Goal: Transaction & Acquisition: Download file/media

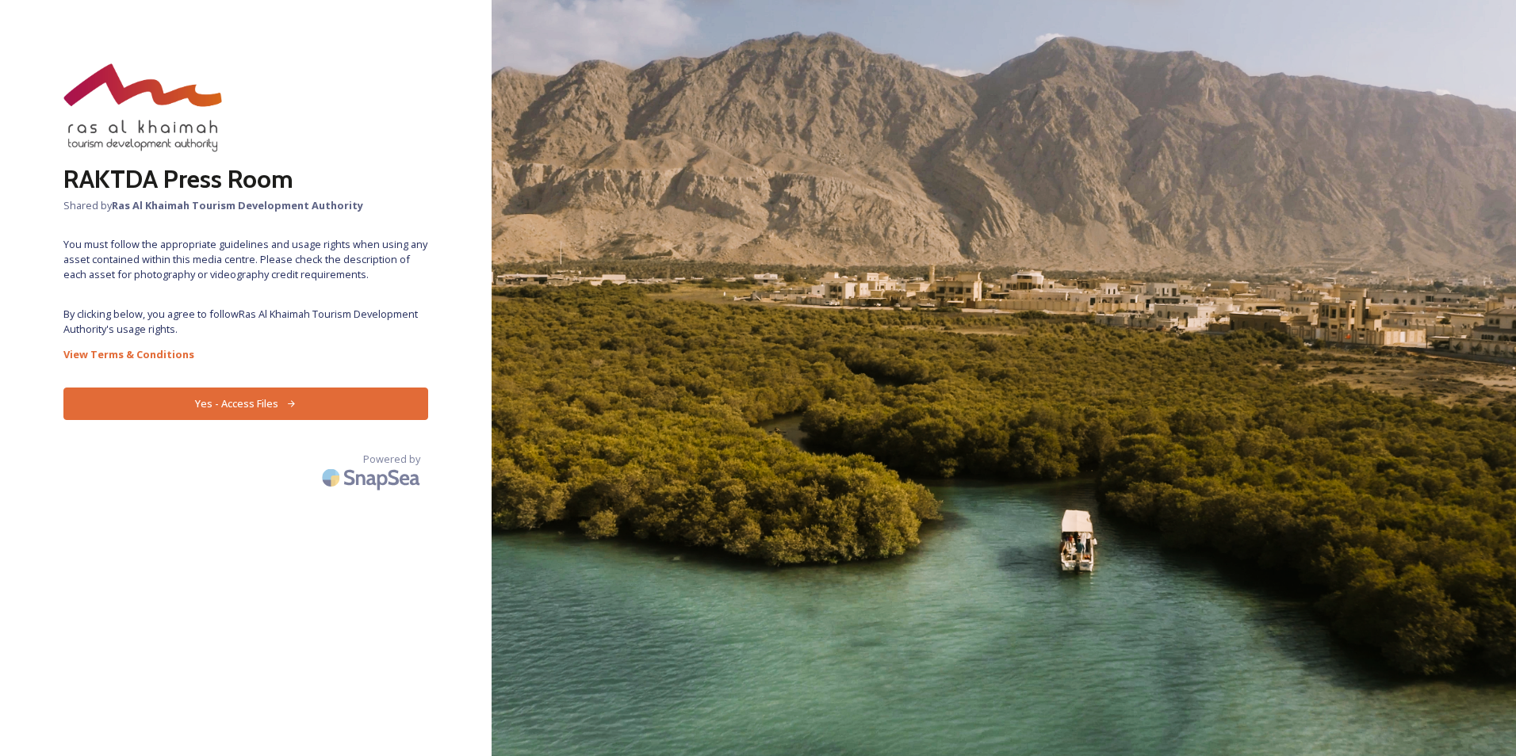
click at [277, 403] on button "Yes - Access Files" at bounding box center [245, 404] width 365 height 33
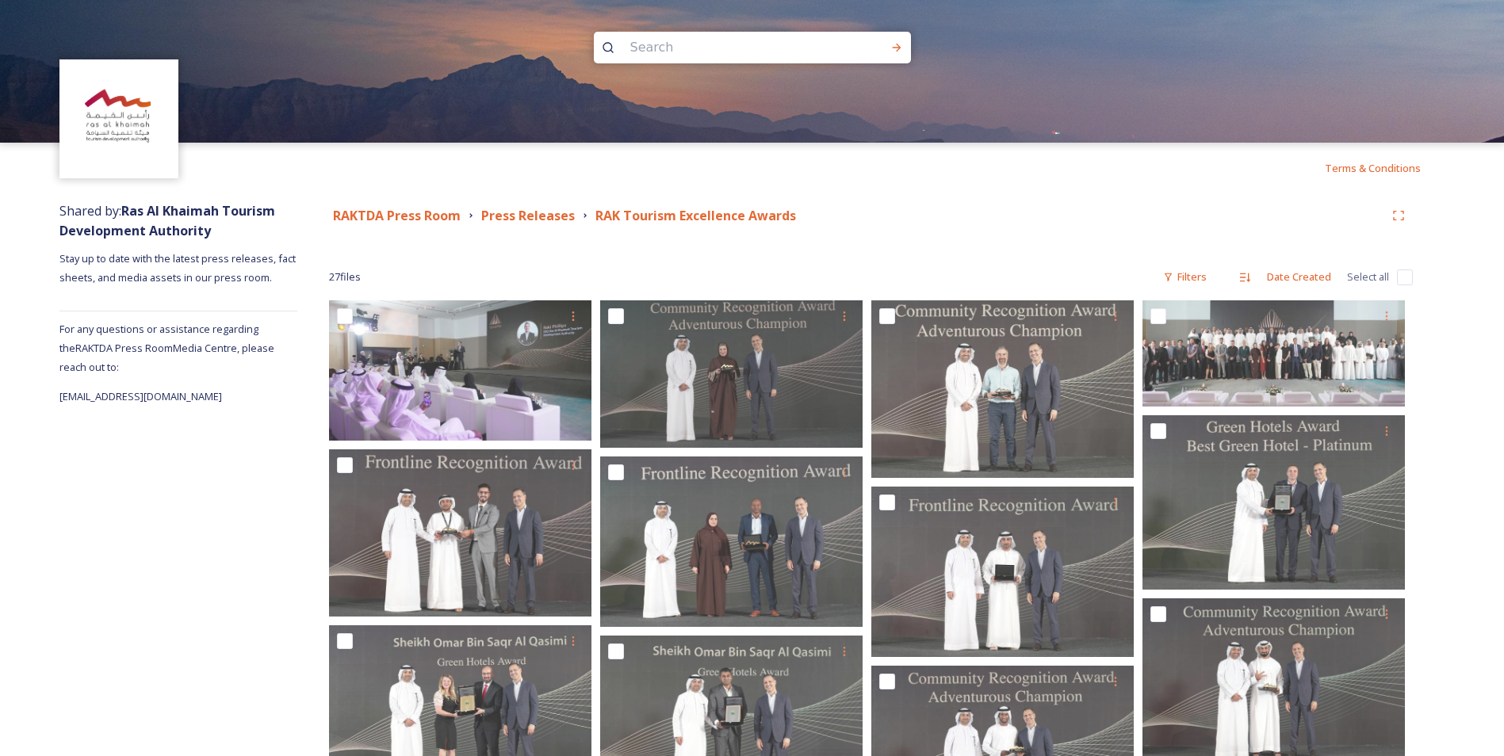
click at [428, 212] on strong "RAKTDA Press Room" at bounding box center [397, 215] width 128 height 17
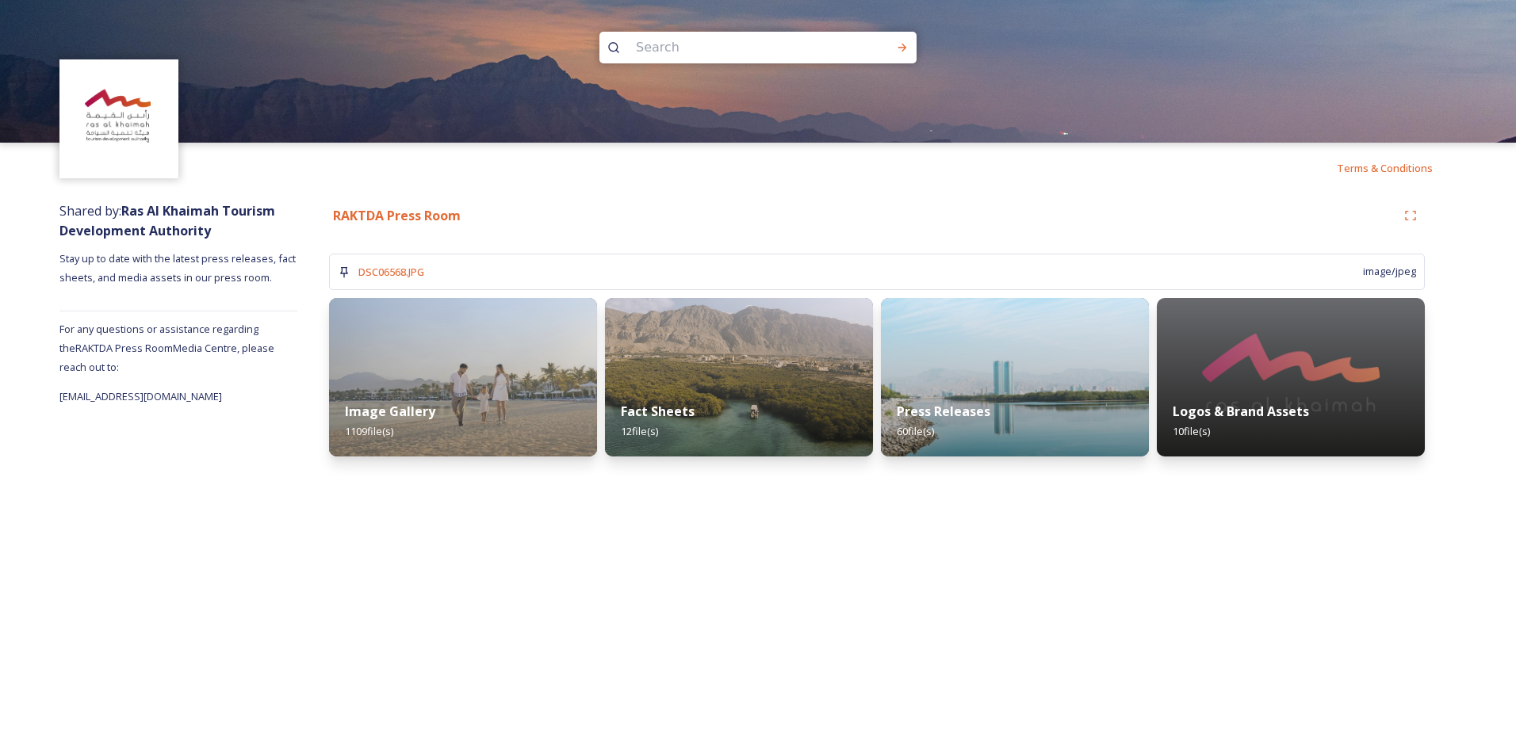
click at [478, 372] on img at bounding box center [463, 377] width 268 height 159
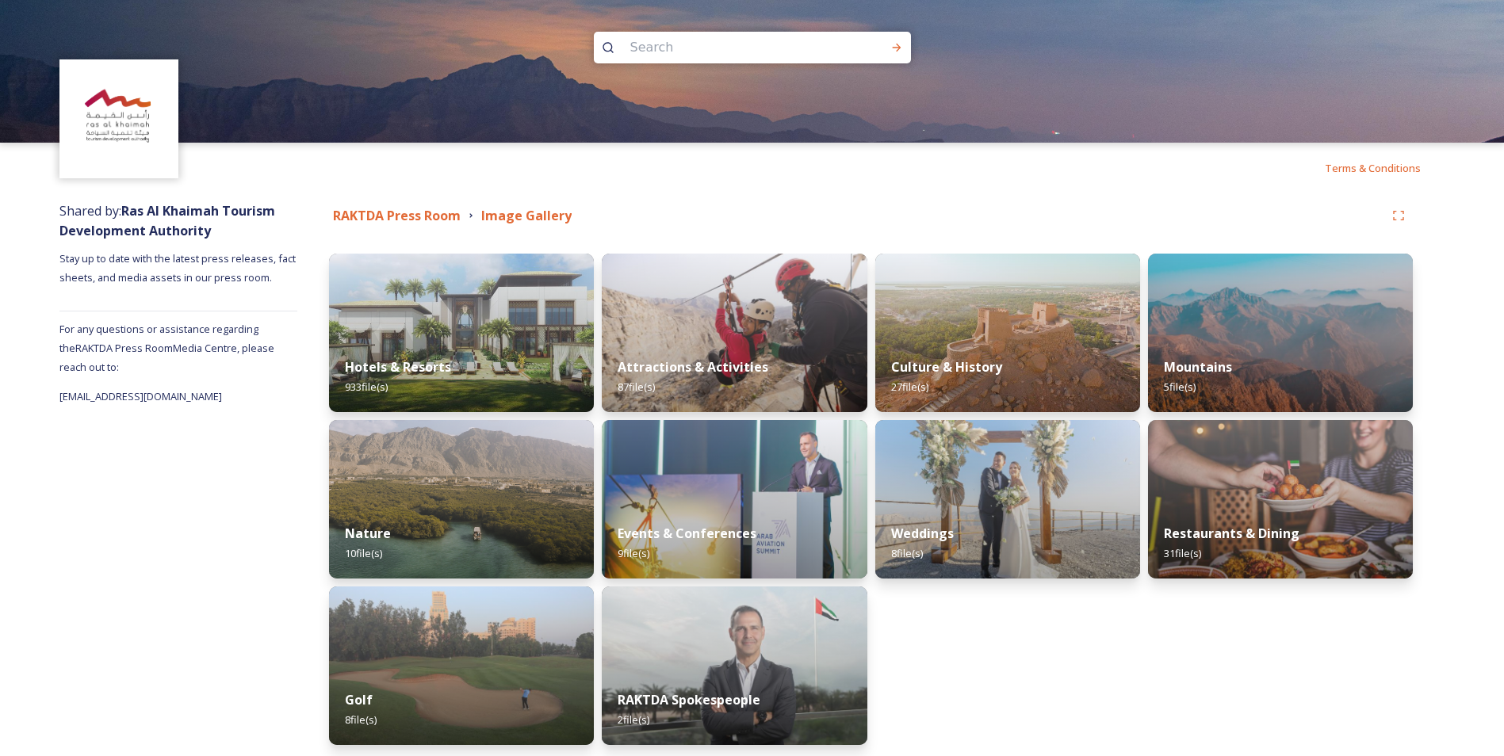
click at [497, 335] on img at bounding box center [461, 333] width 265 height 159
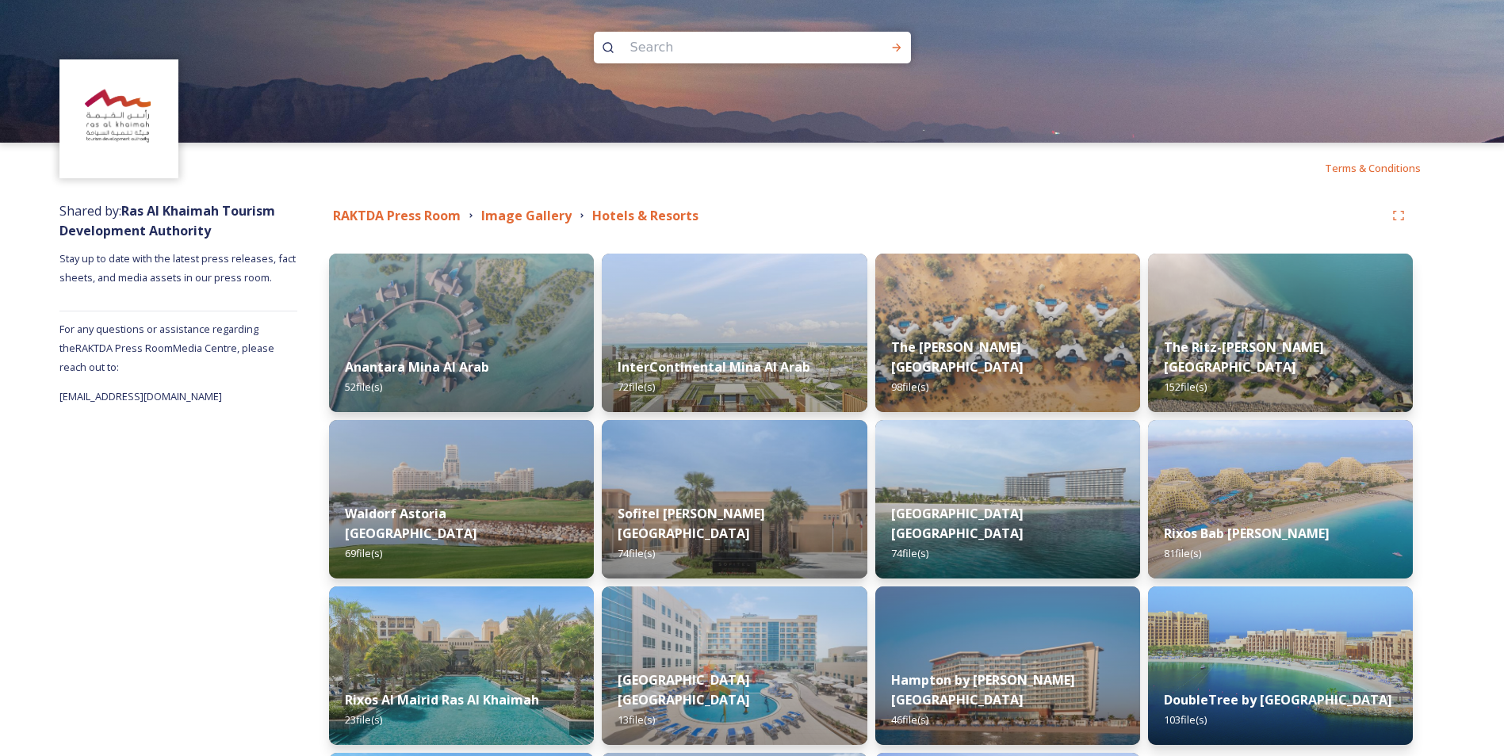
click at [478, 357] on div "Anantara Mina Al Arab 52 file(s)" at bounding box center [461, 377] width 265 height 71
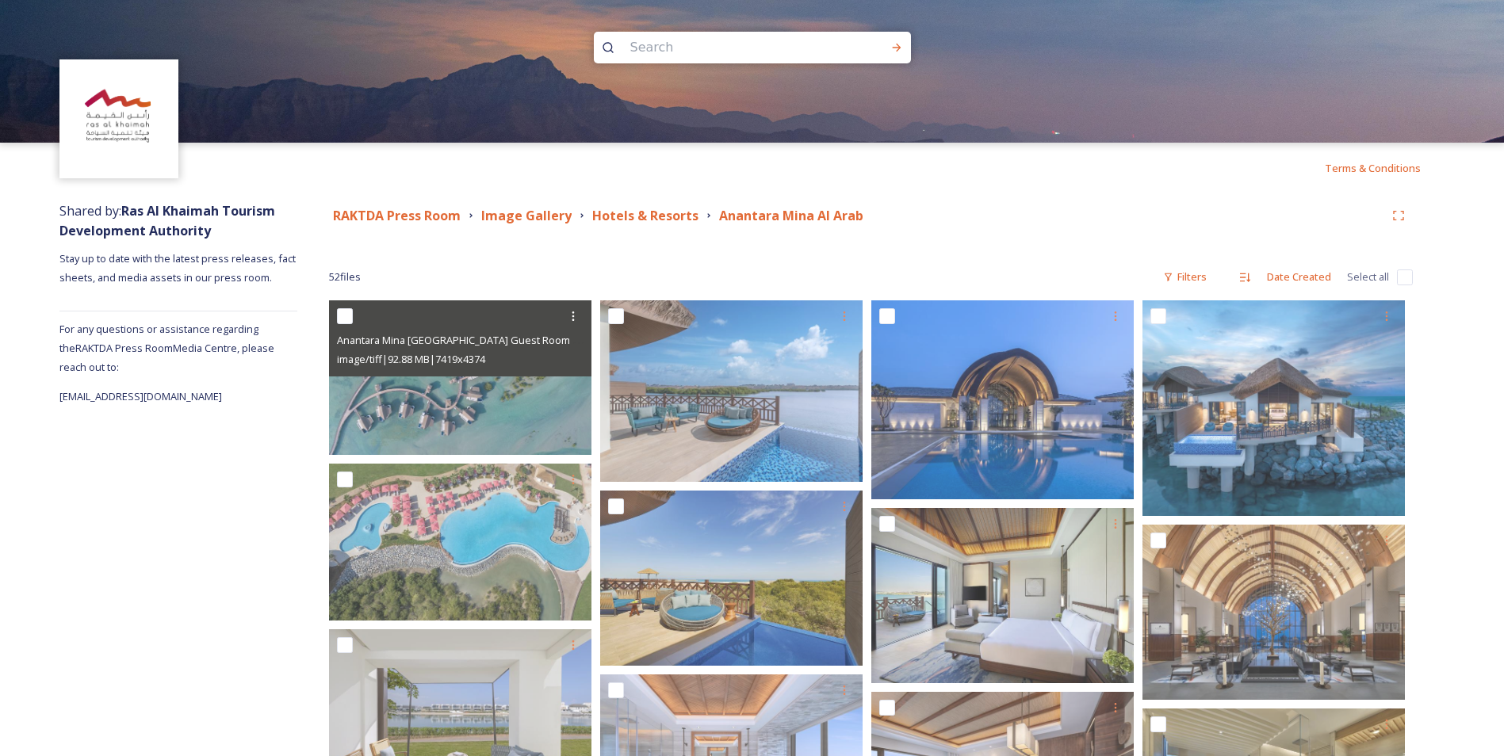
click at [579, 311] on icon at bounding box center [573, 316] width 13 height 13
click at [551, 373] on div "Download" at bounding box center [554, 381] width 64 height 31
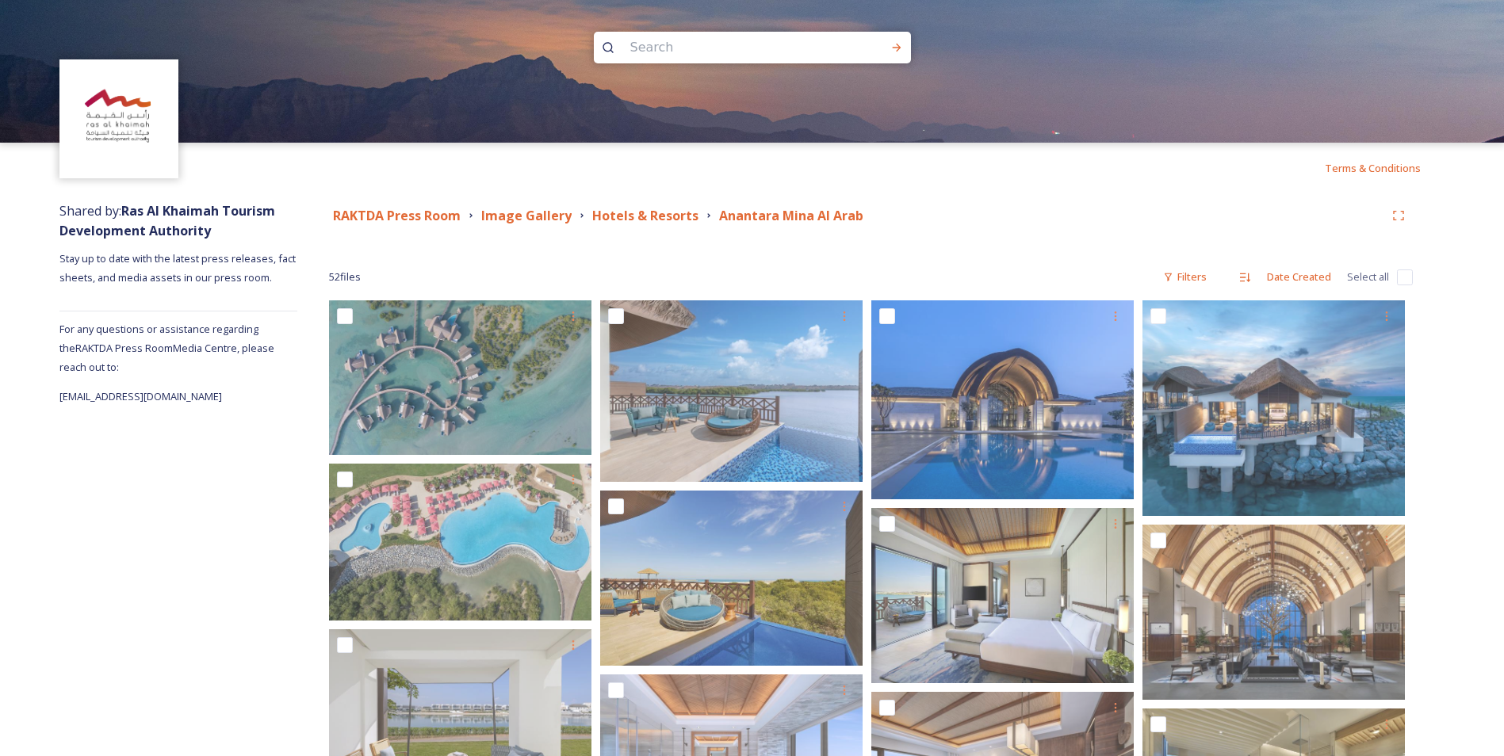
click at [662, 217] on strong "Hotels & Resorts" at bounding box center [645, 215] width 106 height 17
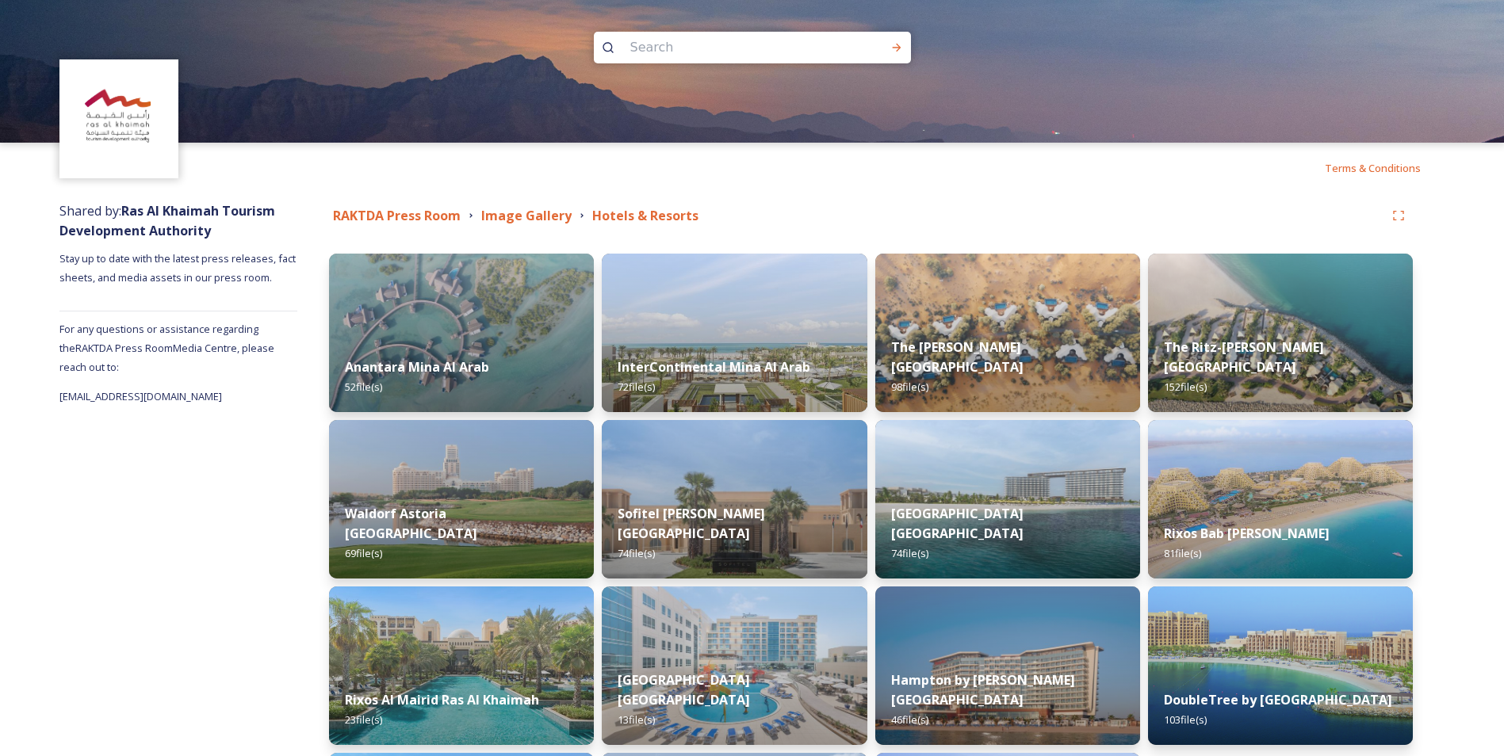
click at [1018, 507] on img at bounding box center [1007, 499] width 265 height 159
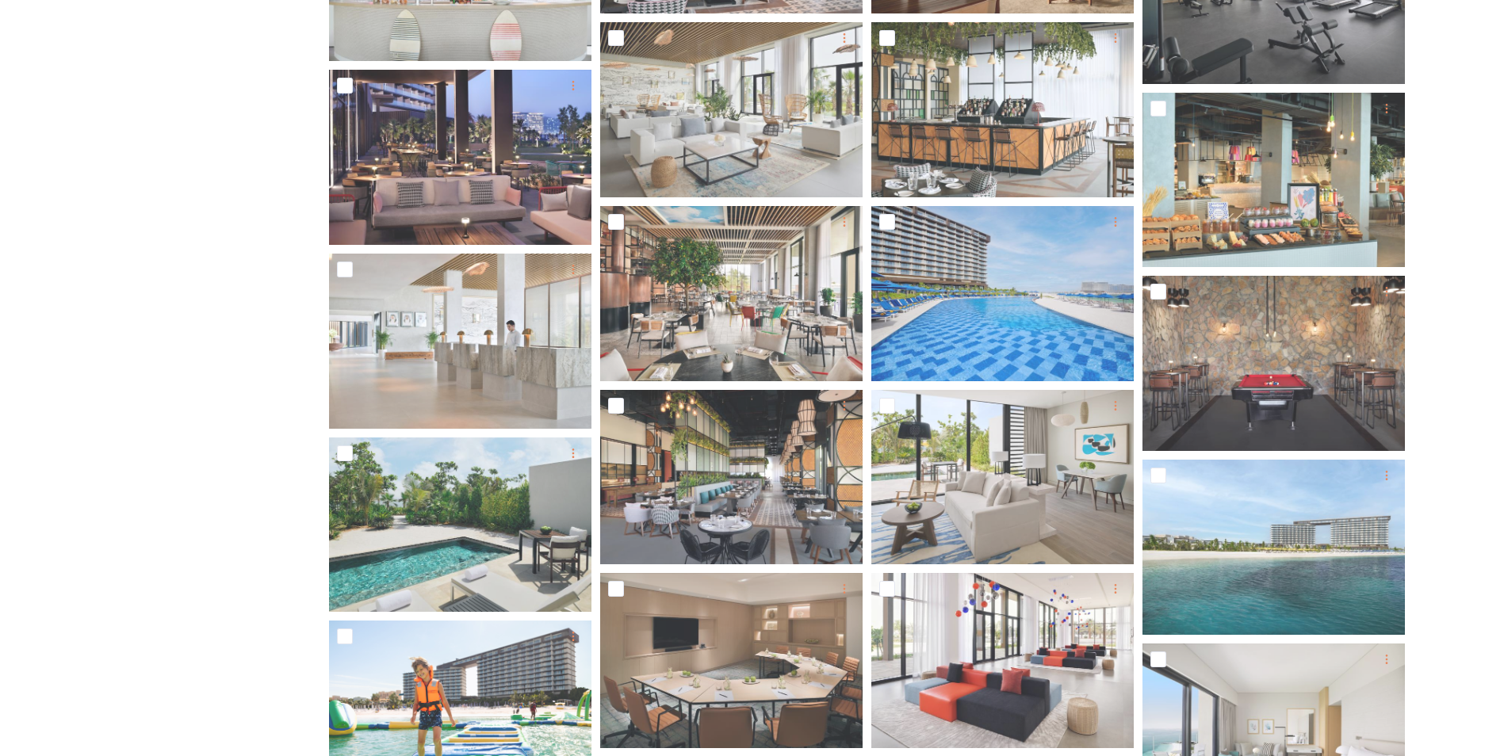
scroll to position [2378, 0]
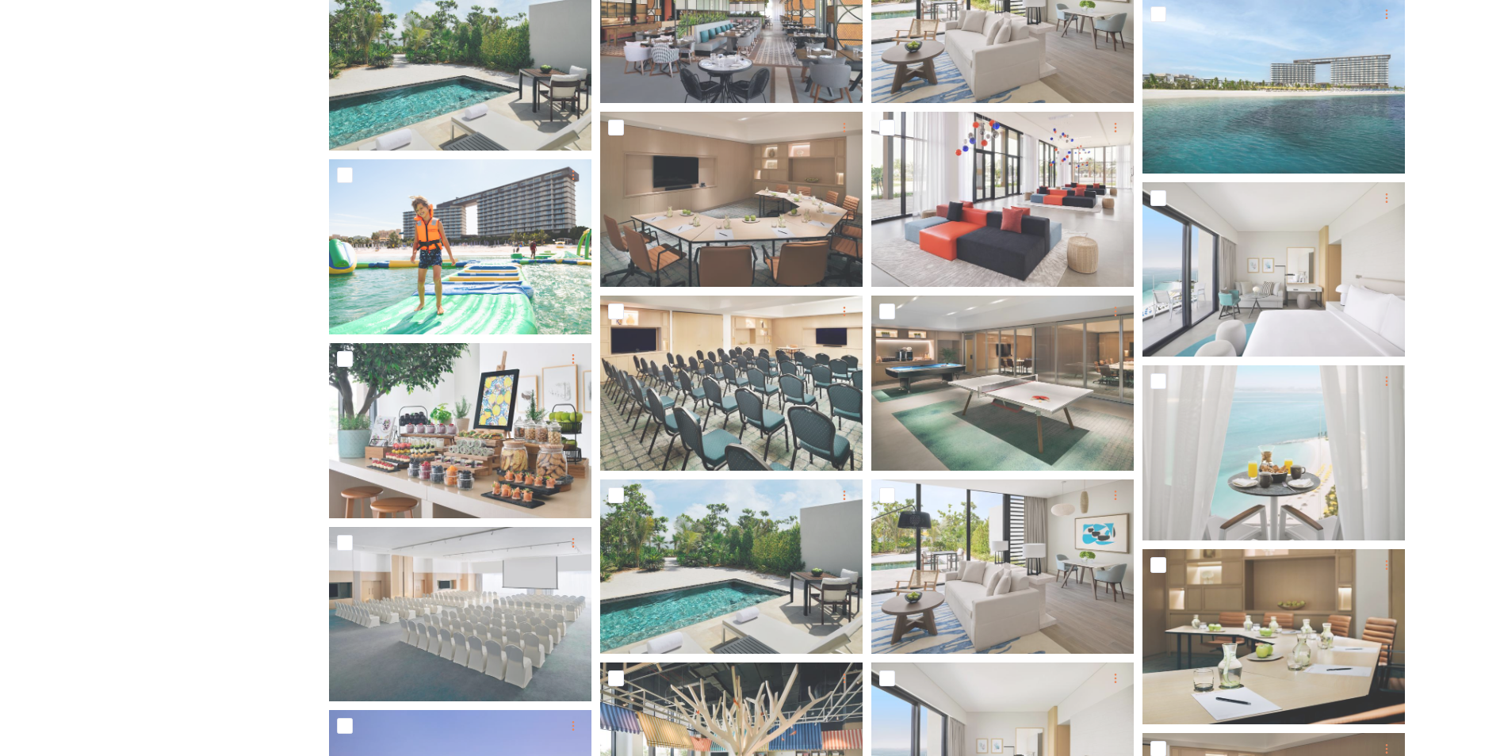
scroll to position [3092, 0]
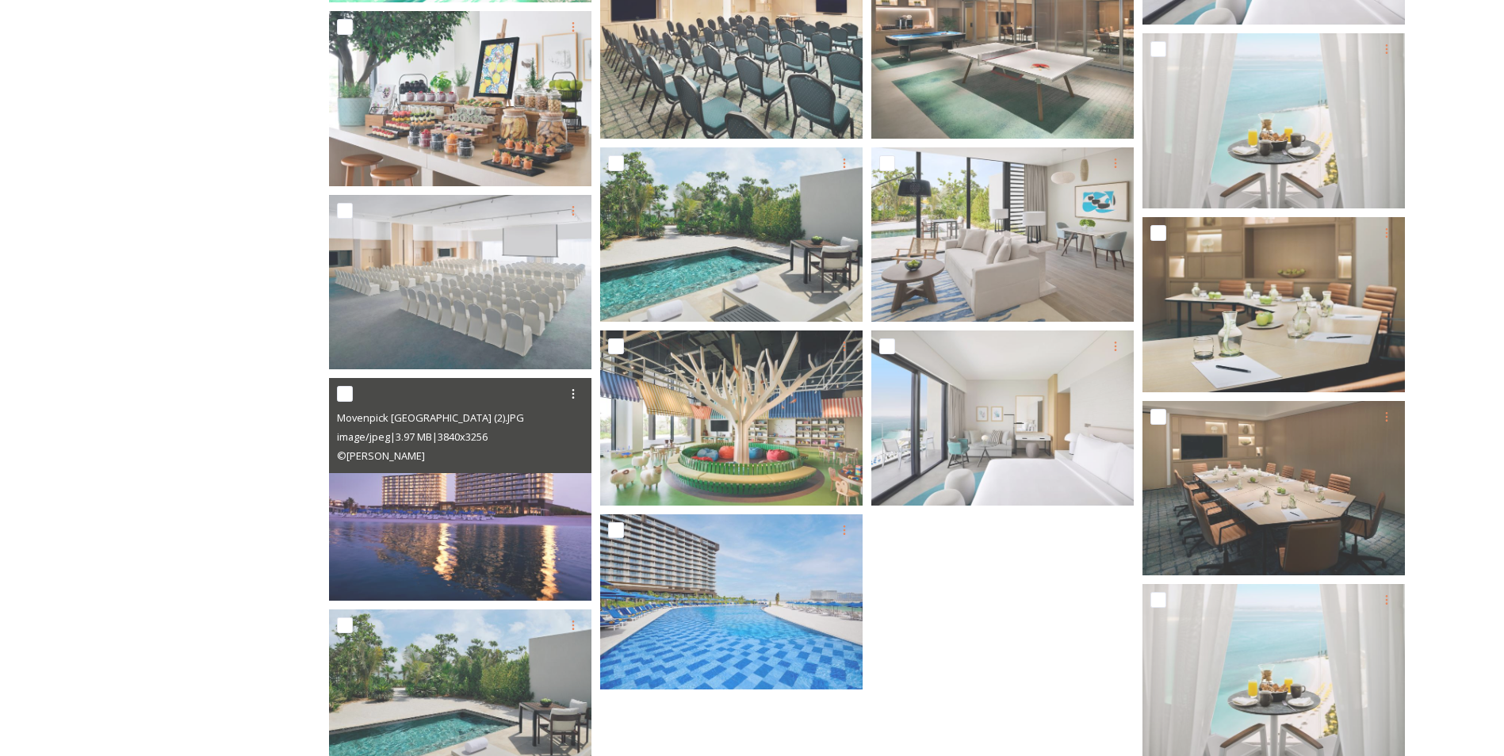
click at [569, 392] on icon at bounding box center [573, 394] width 13 height 13
click at [547, 465] on span "Download" at bounding box center [554, 460] width 48 height 15
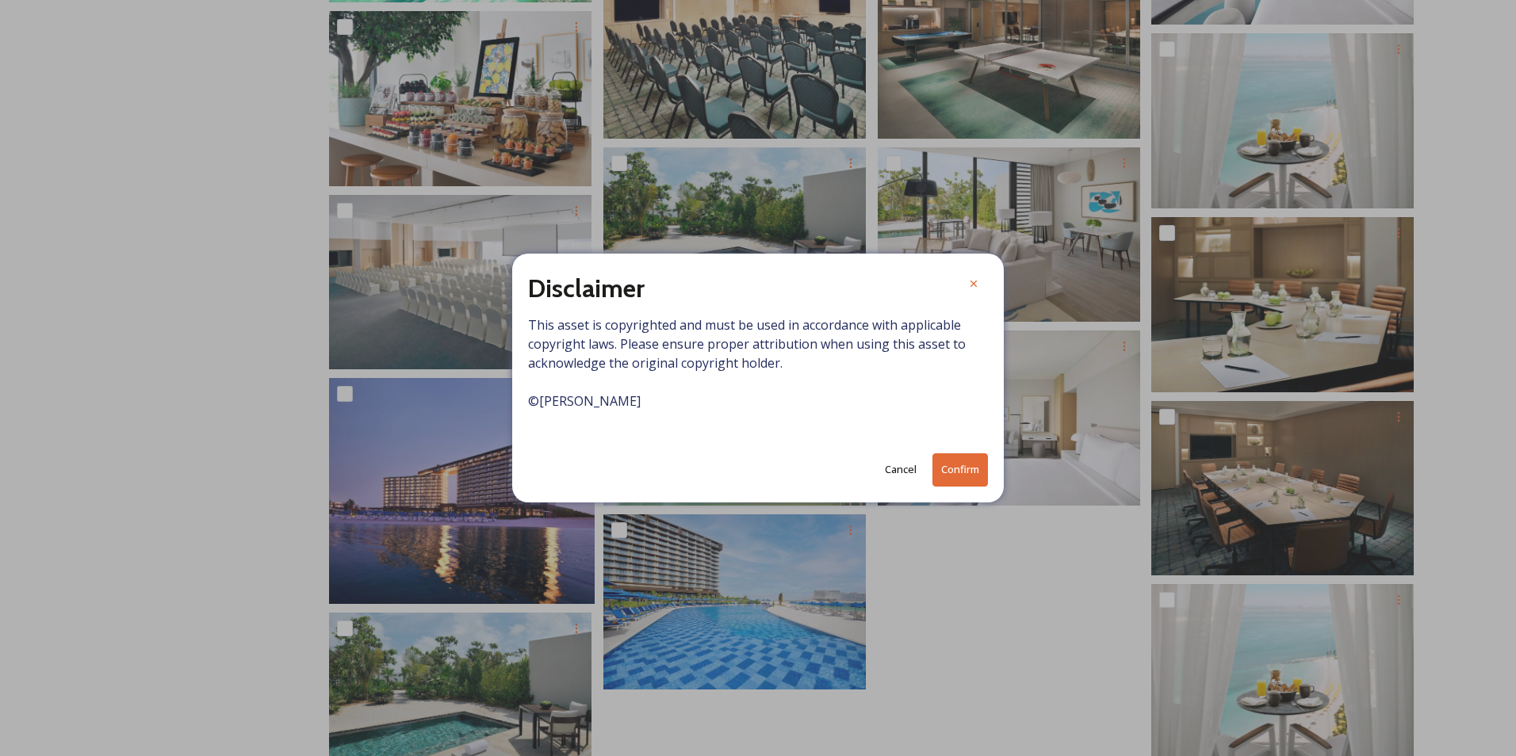
click at [939, 465] on button "Confirm" at bounding box center [959, 469] width 55 height 33
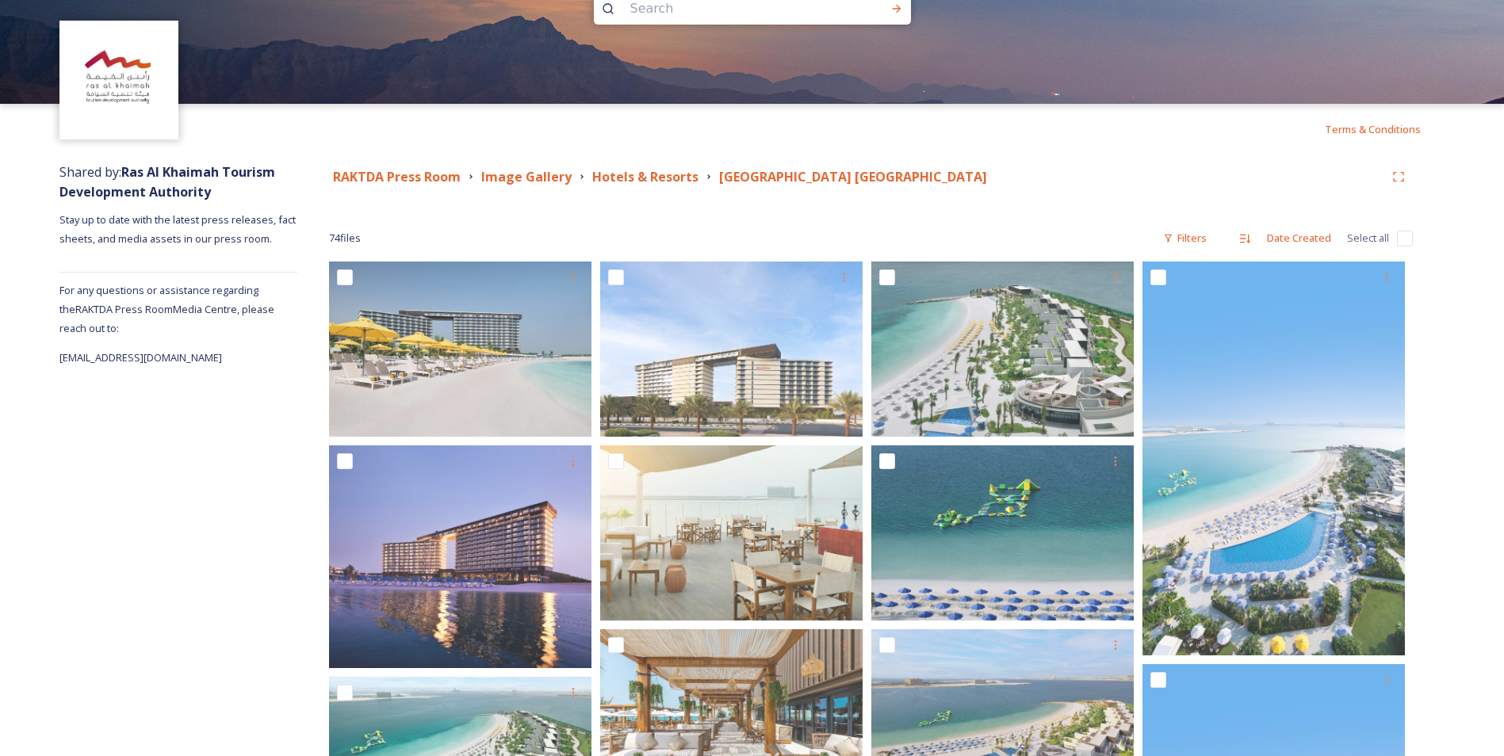
scroll to position [0, 0]
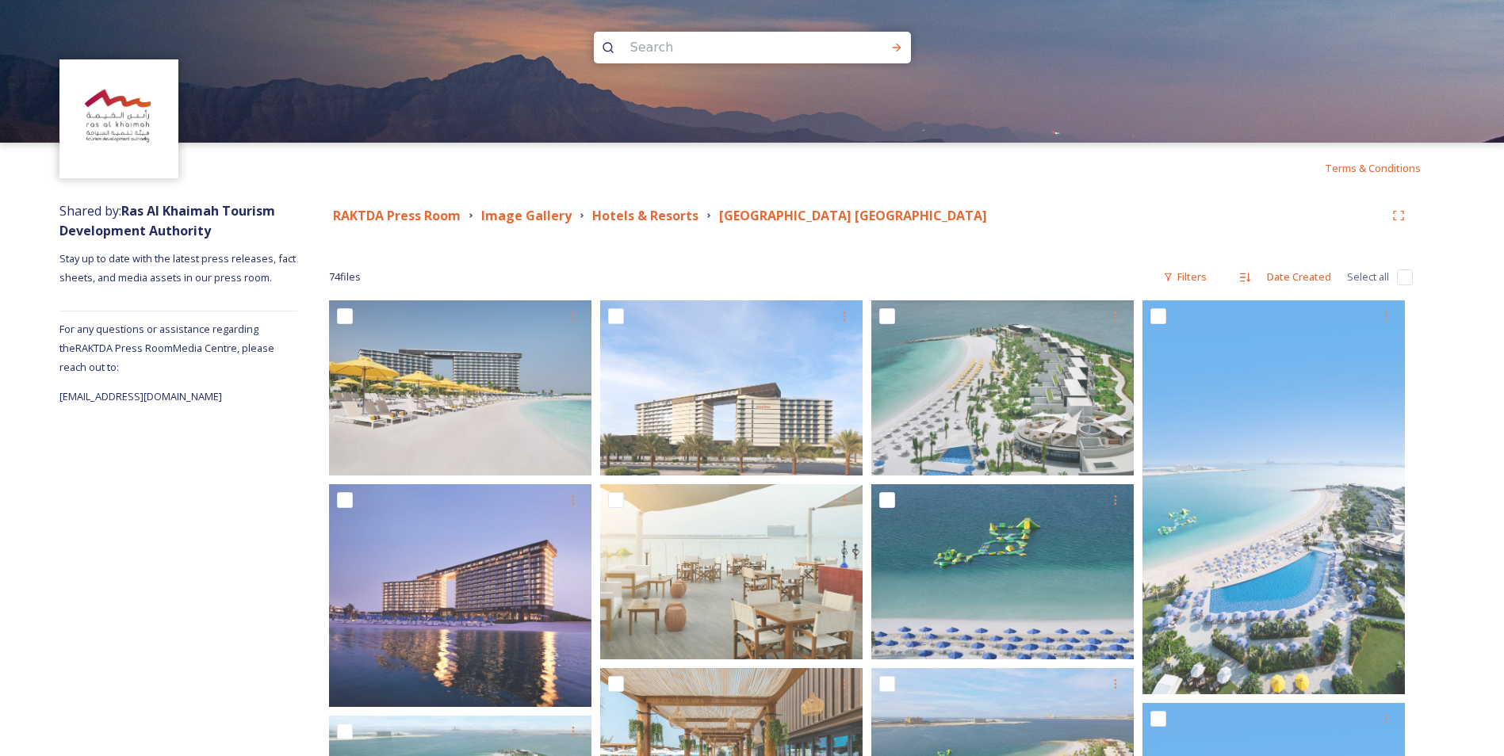
click at [662, 217] on strong "Hotels & Resorts" at bounding box center [645, 215] width 106 height 17
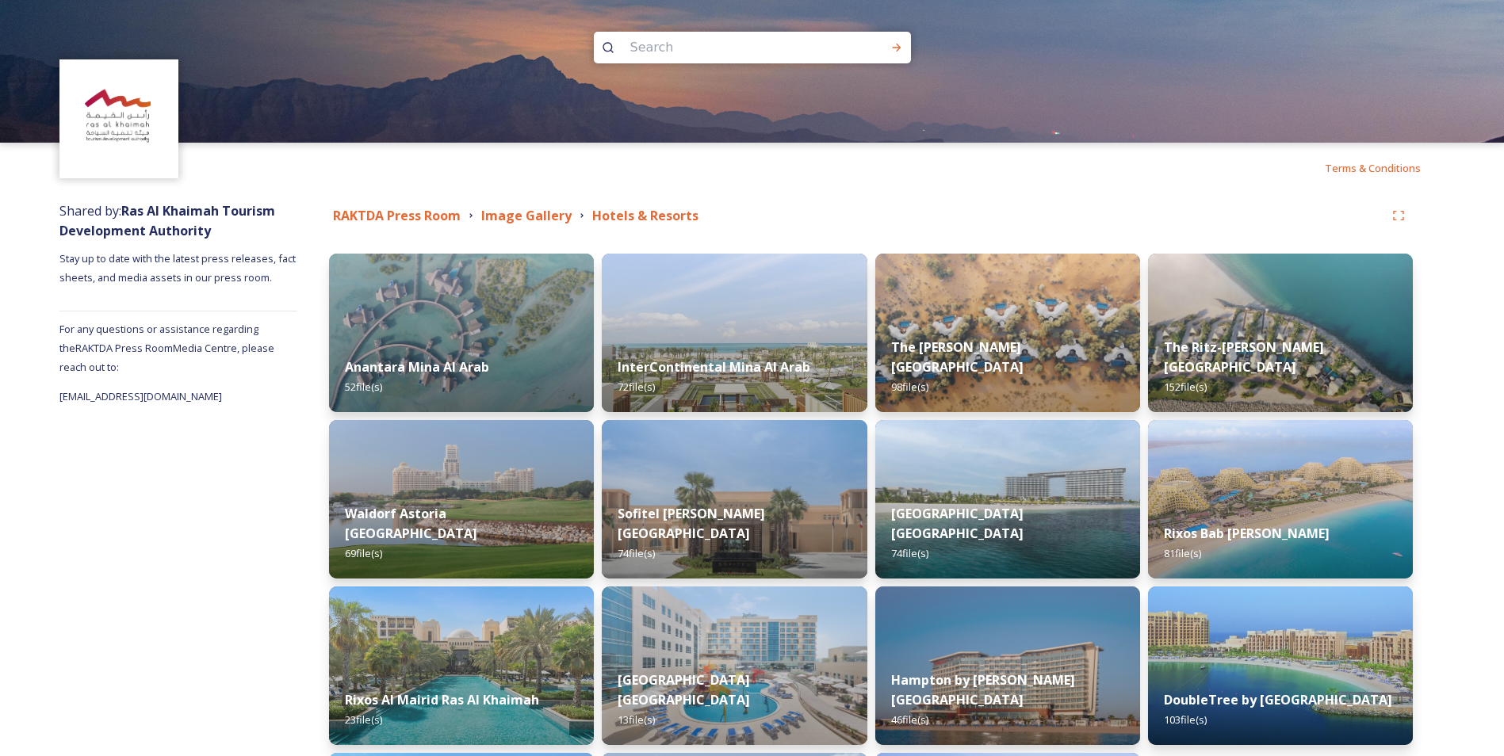
click at [775, 518] on div "Sofitel [PERSON_NAME][GEOGRAPHIC_DATA] 74 file(s)" at bounding box center [734, 533] width 265 height 90
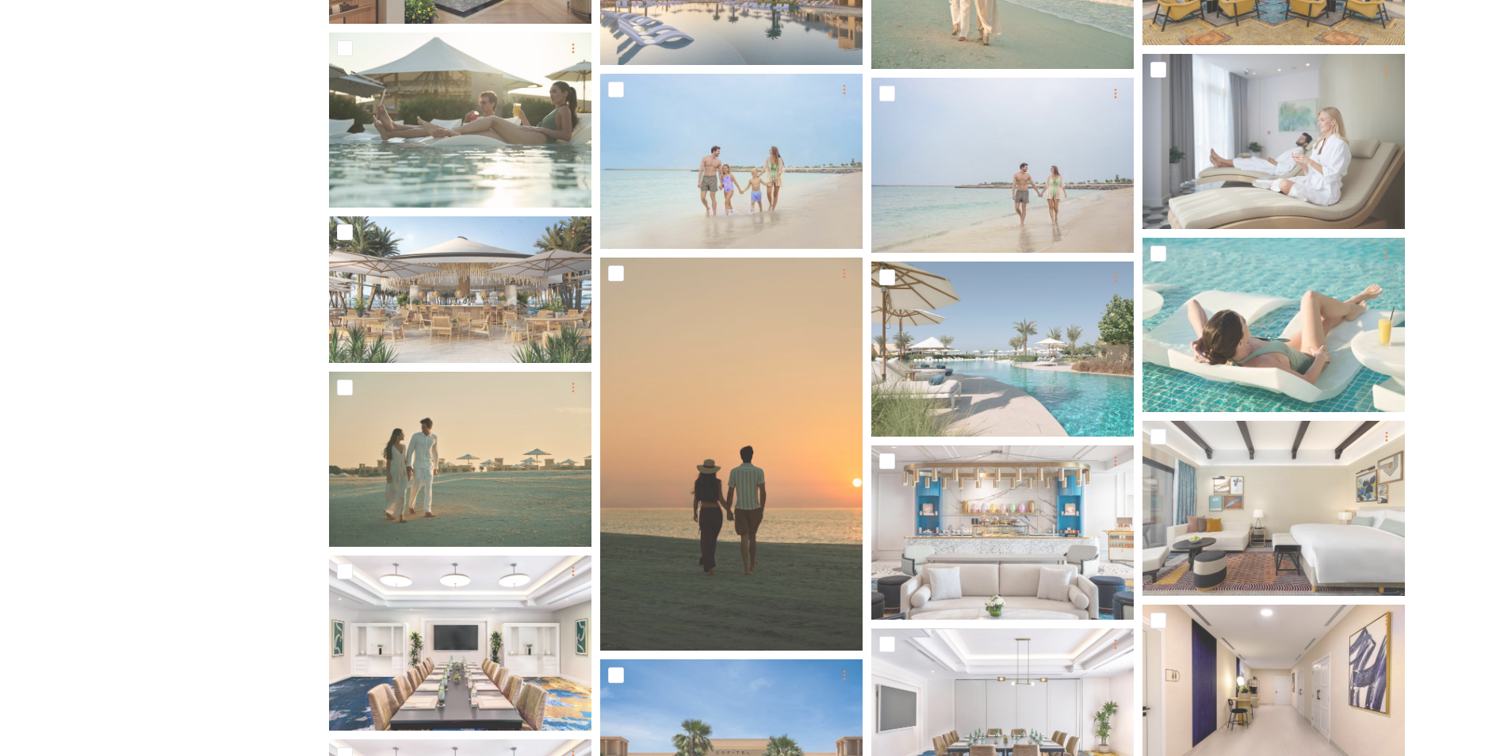
scroll to position [868, 0]
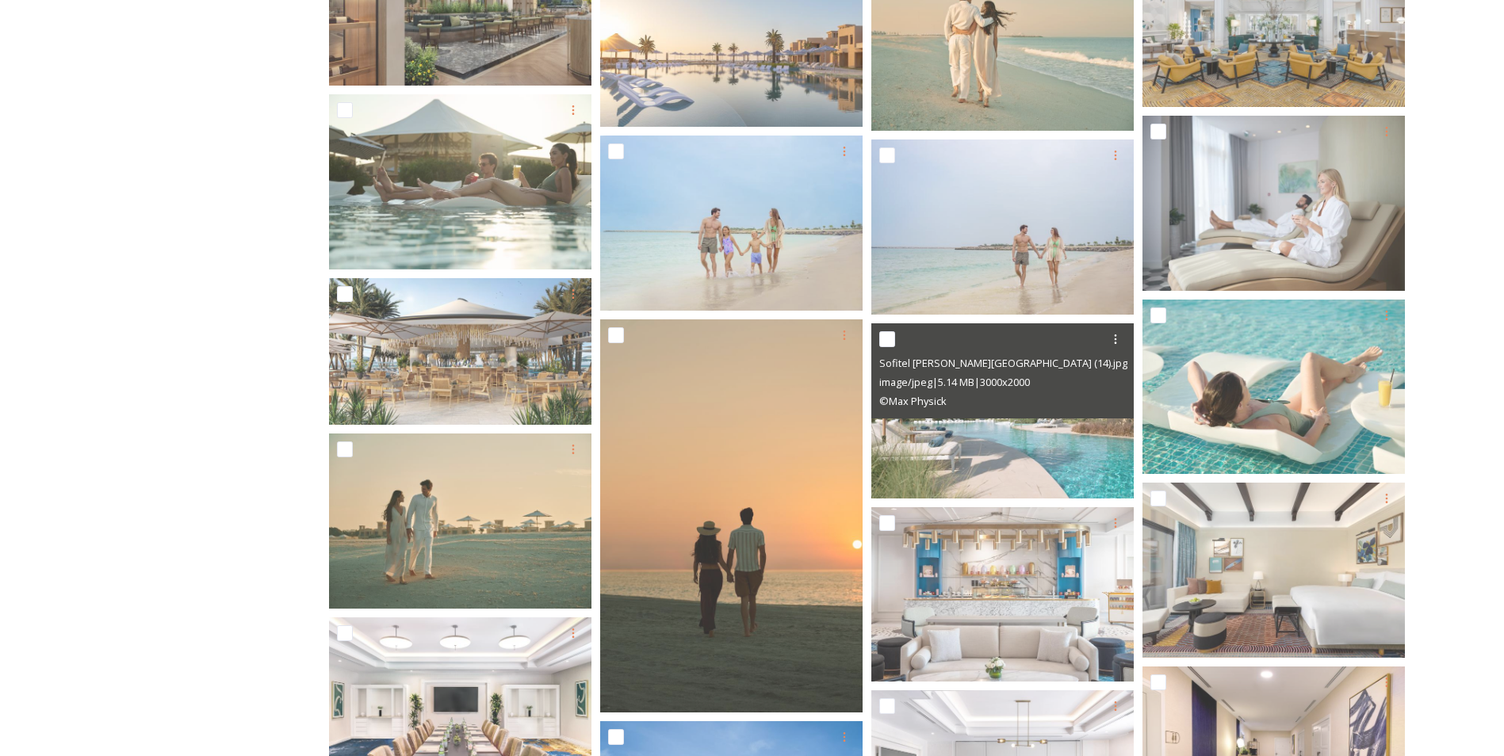
click at [1115, 338] on icon at bounding box center [1115, 339] width 13 height 13
click at [1096, 404] on span "Download" at bounding box center [1097, 404] width 48 height 15
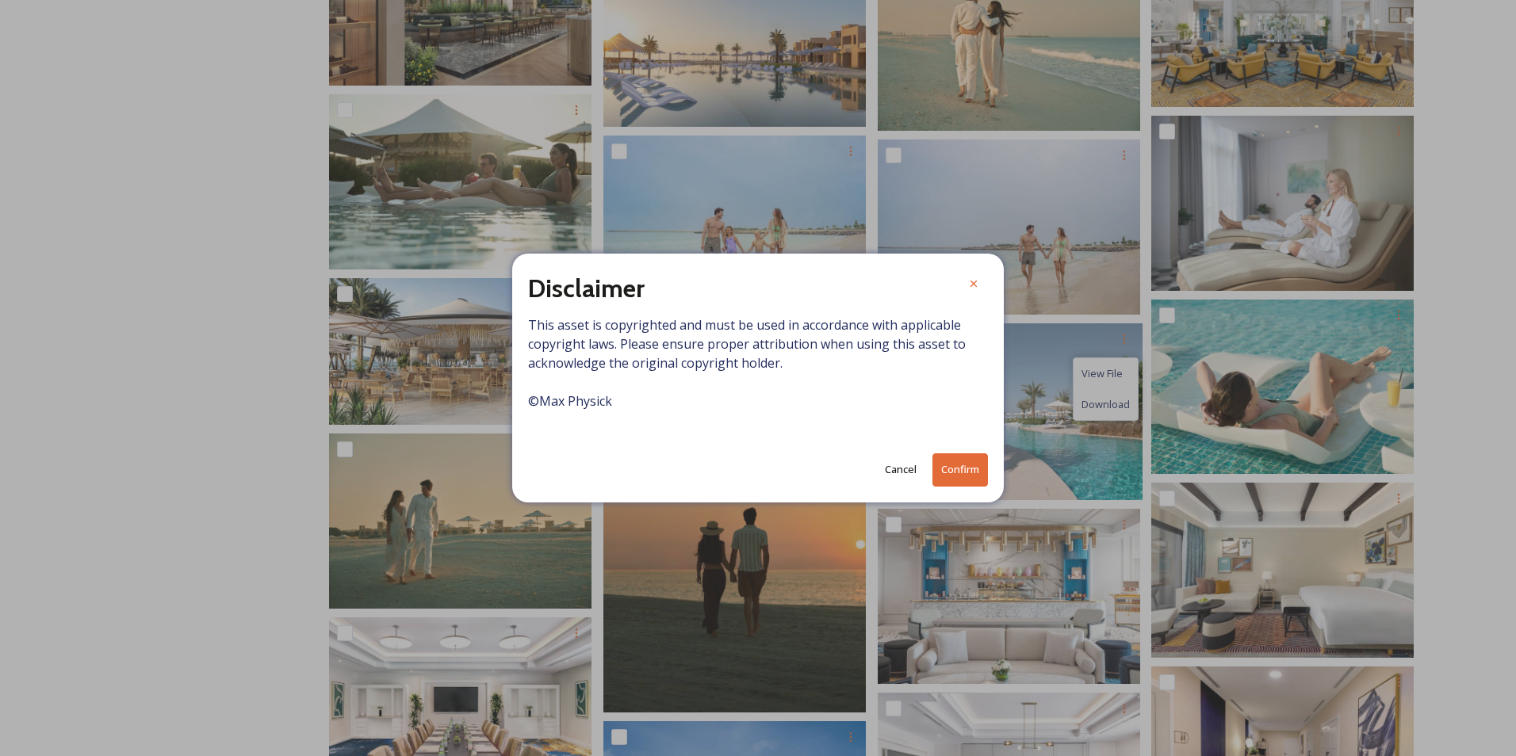
click at [944, 470] on button "Confirm" at bounding box center [959, 469] width 55 height 33
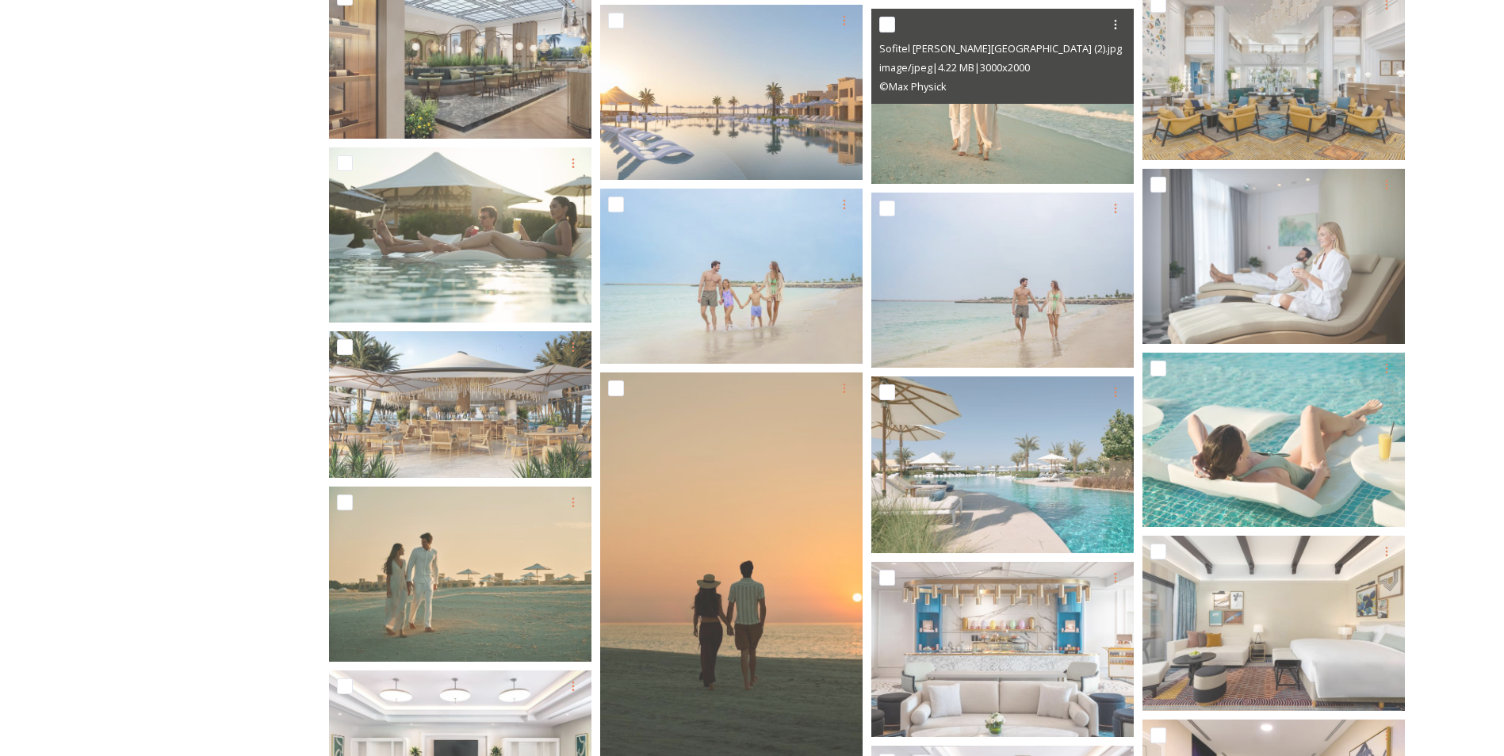
scroll to position [789, 0]
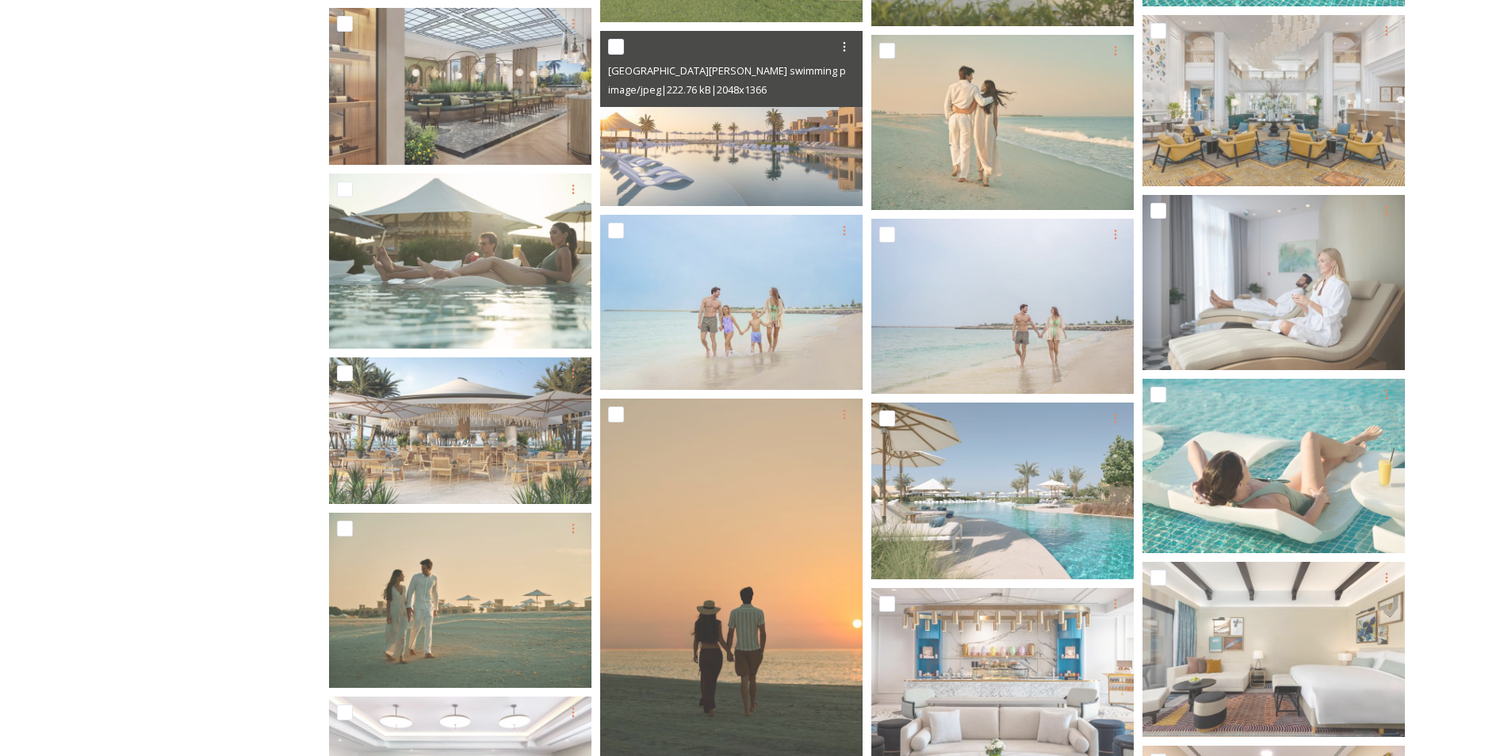
click at [836, 49] on div at bounding box center [844, 47] width 29 height 29
click at [815, 117] on span "Download" at bounding box center [826, 112] width 48 height 15
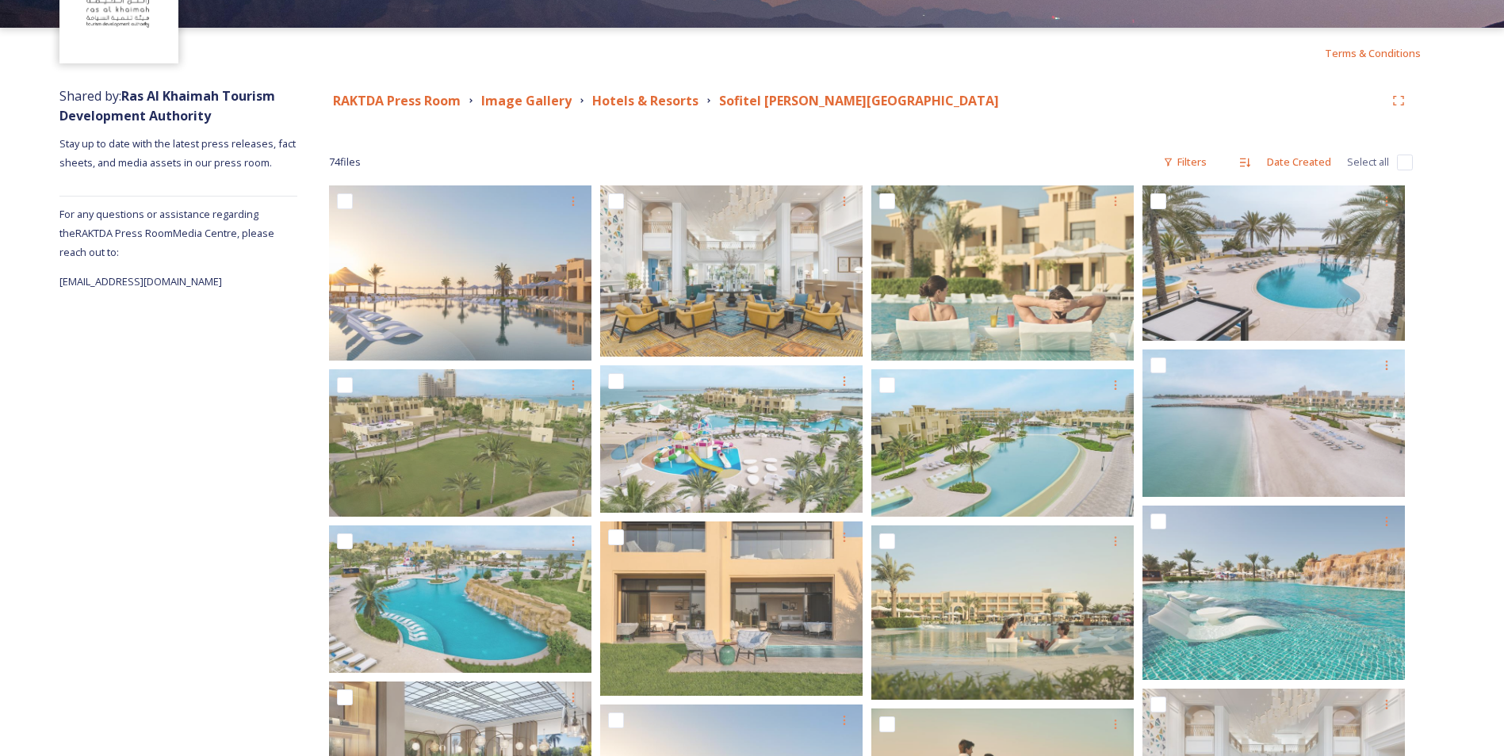
scroll to position [40, 0]
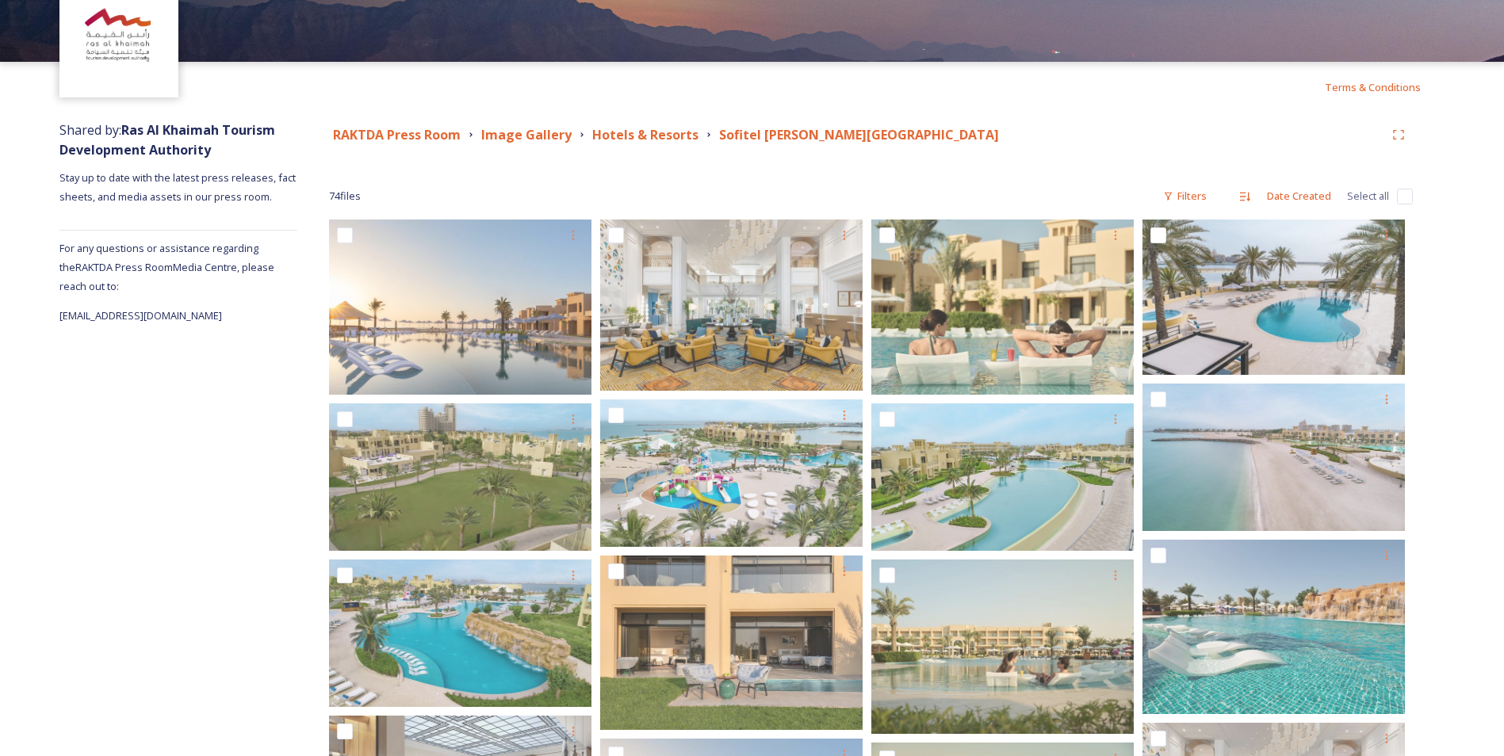
scroll to position [0, 0]
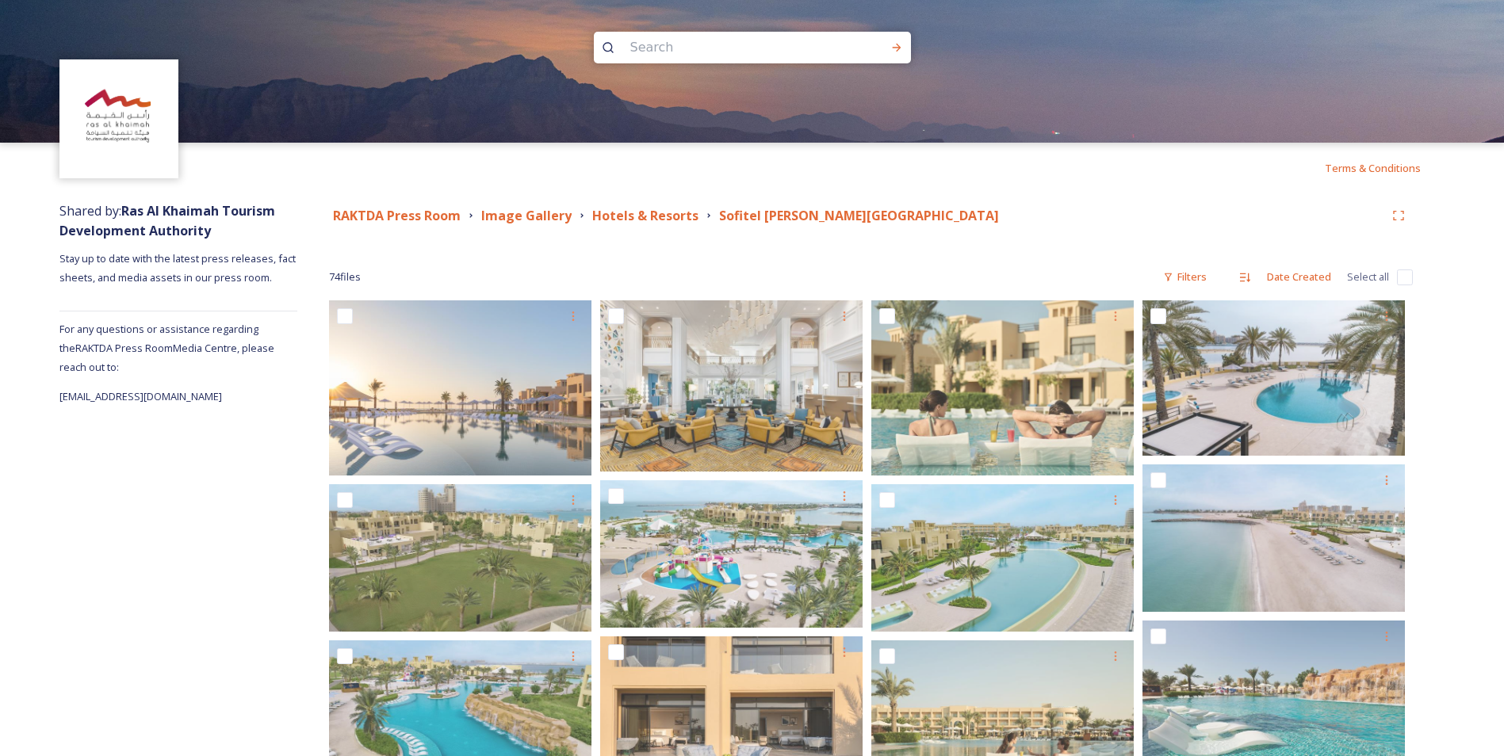
drag, startPoint x: 882, startPoint y: 243, endPoint x: 824, endPoint y: 239, distance: 58.0
click at [642, 218] on strong "Hotels & Resorts" at bounding box center [645, 215] width 106 height 17
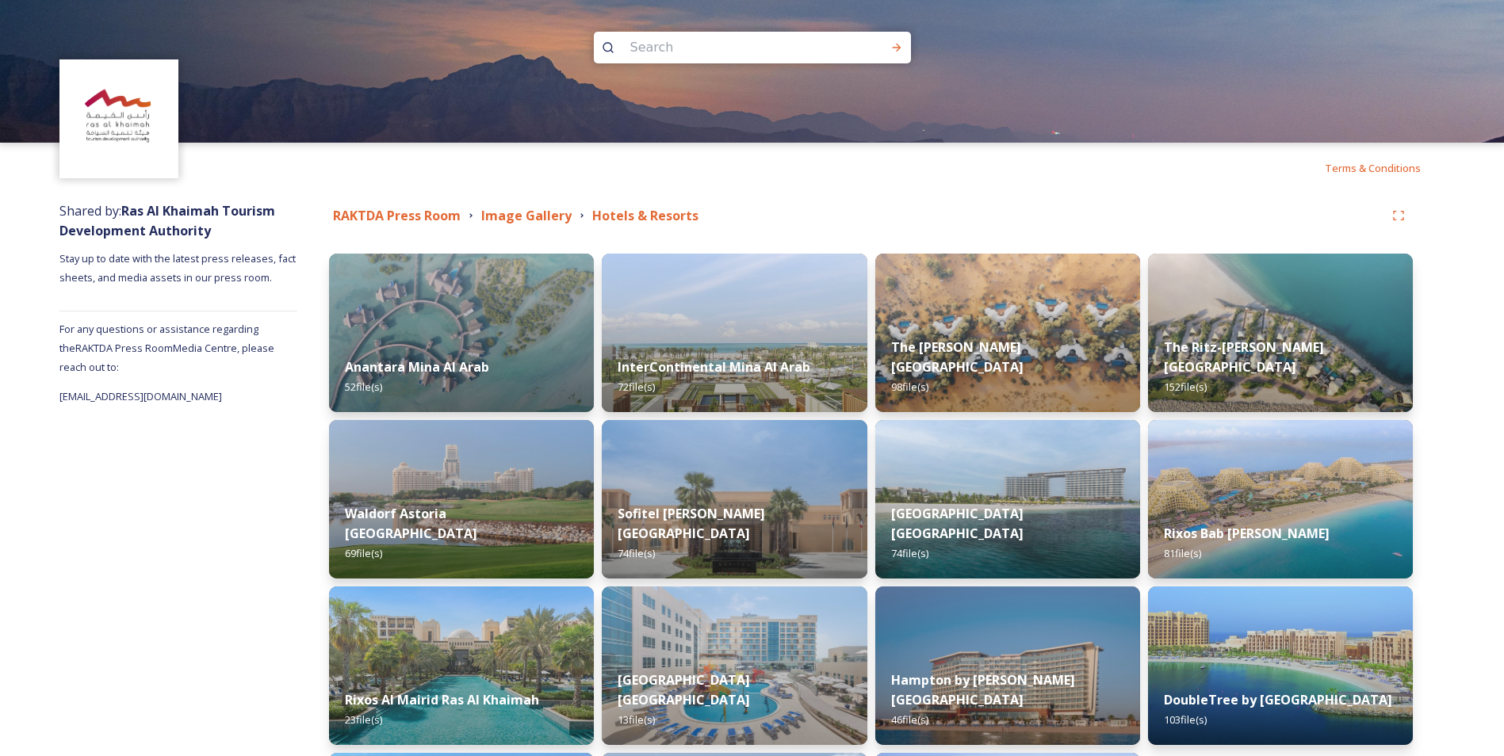
click at [1251, 506] on img at bounding box center [1280, 499] width 265 height 159
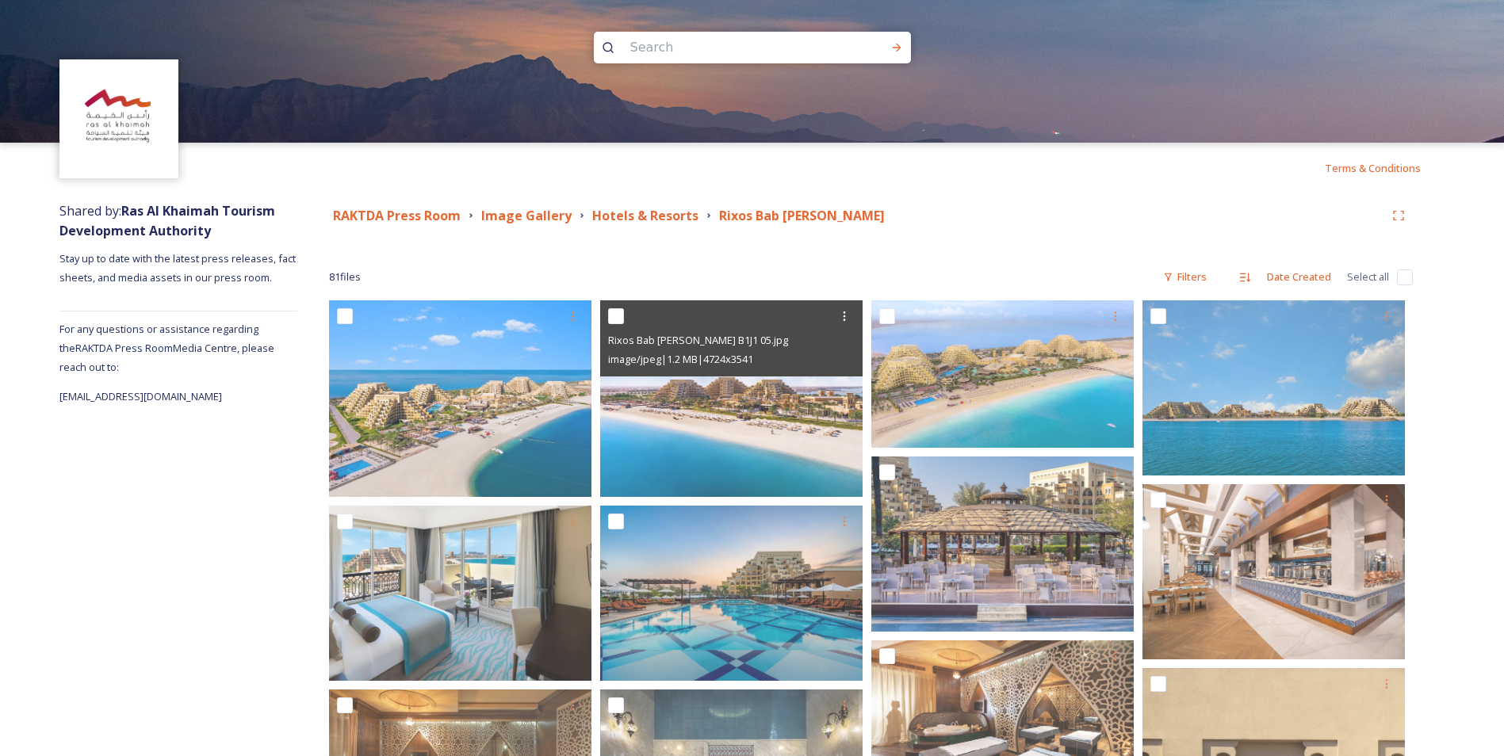
click at [844, 321] on icon at bounding box center [844, 316] width 13 height 13
click at [802, 385] on span "Download" at bounding box center [826, 381] width 48 height 15
